Goal: Transaction & Acquisition: Purchase product/service

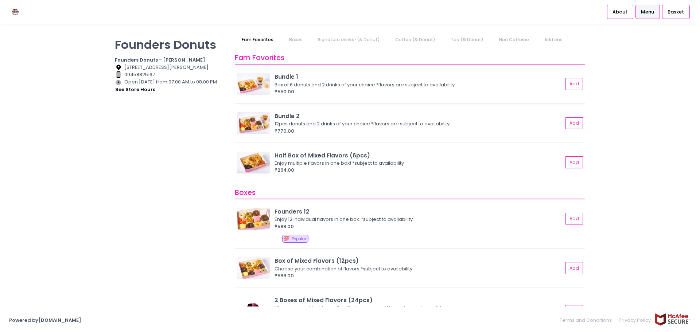
click at [320, 84] on div "Box of 6 donuts and 2 drinks of your choice *flavors are subject to availability" at bounding box center [417, 84] width 286 height 7
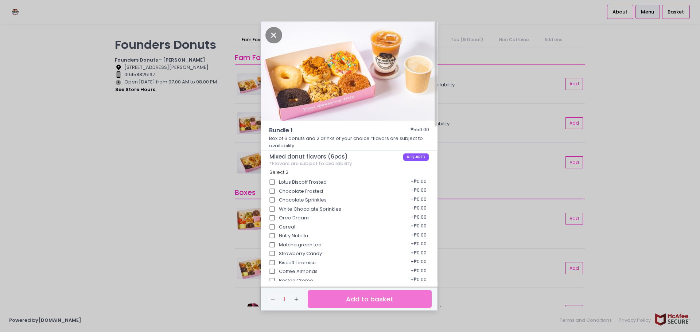
click at [273, 183] on input "Lotus Biscoff Frosted" at bounding box center [272, 182] width 14 height 14
checkbox input "false"
click at [165, 171] on div "Bundle 1 ₱550.00 Box of 6 donuts and 2 drinks of your choice *flavors are subje…" at bounding box center [350, 166] width 700 height 332
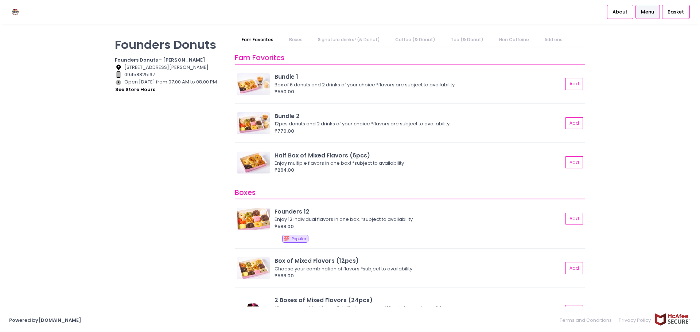
click at [291, 39] on link "Boxes" at bounding box center [296, 40] width 28 height 14
click at [361, 222] on div "Enjoy 12 individual flavors in one box. *subject to availability" at bounding box center [417, 219] width 286 height 7
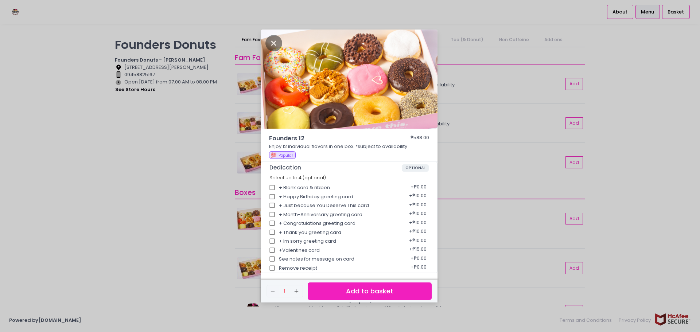
click at [174, 212] on div "Founders 12 ₱588.00 Enjoy 12 individual flavors in one box. *subject to availab…" at bounding box center [350, 166] width 700 height 332
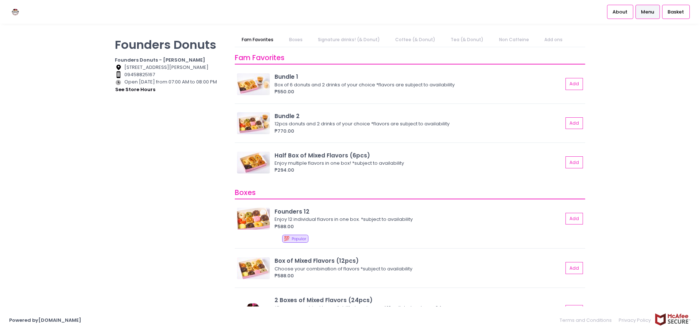
click at [658, 57] on div "Founders Donuts Founders Donuts - [PERSON_NAME] Location Created with Sketch. […" at bounding box center [350, 166] width 700 height 266
click at [649, 13] on span "Menu" at bounding box center [647, 11] width 13 height 7
click at [121, 168] on div "Founders Donuts Founders Donuts - [PERSON_NAME] Location Created with Sketch. […" at bounding box center [170, 162] width 120 height 259
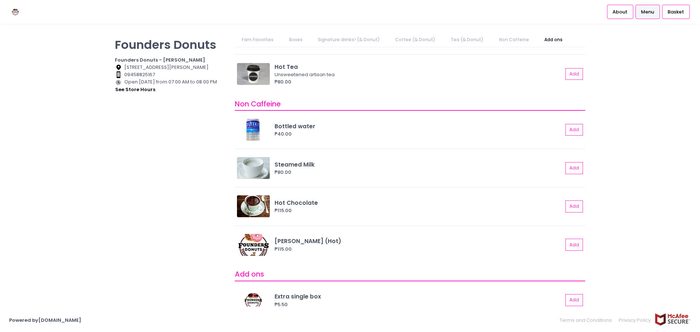
scroll to position [1106, 0]
